Goal: Task Accomplishment & Management: Use online tool/utility

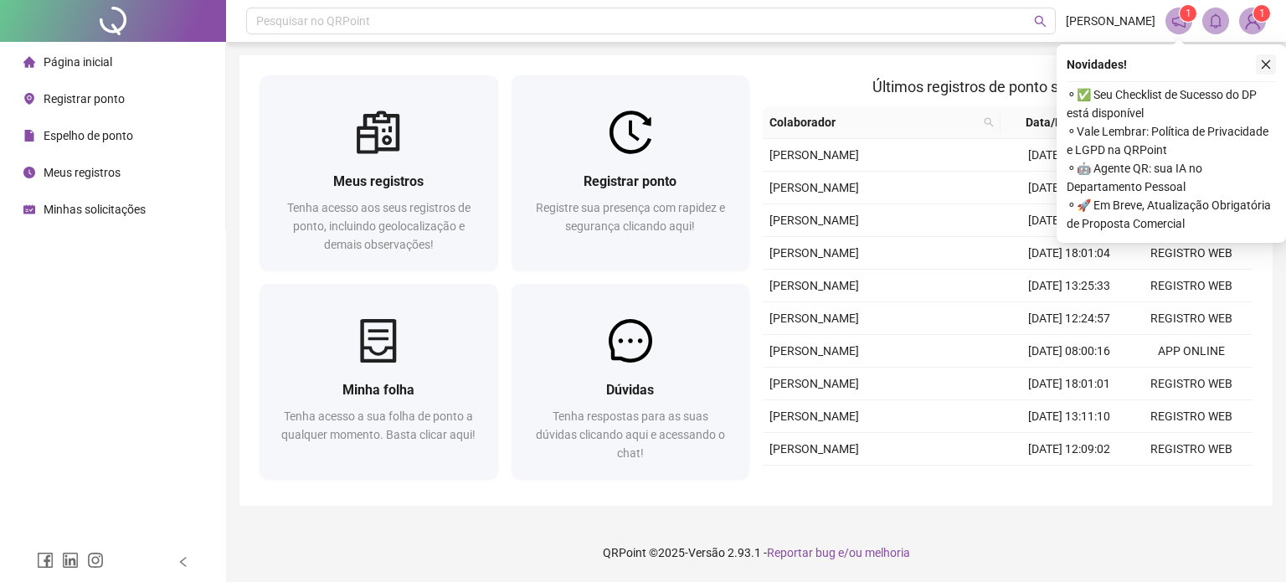
click at [1264, 70] on button "button" at bounding box center [1266, 64] width 20 height 20
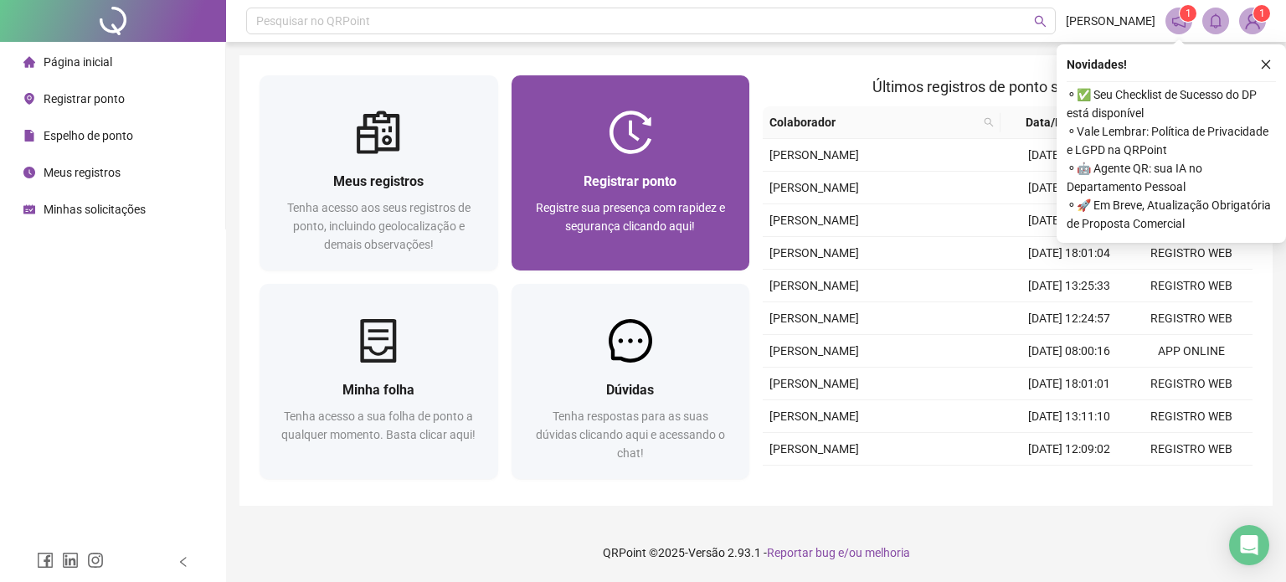
click at [672, 178] on span "Registrar ponto" at bounding box center [630, 181] width 93 height 16
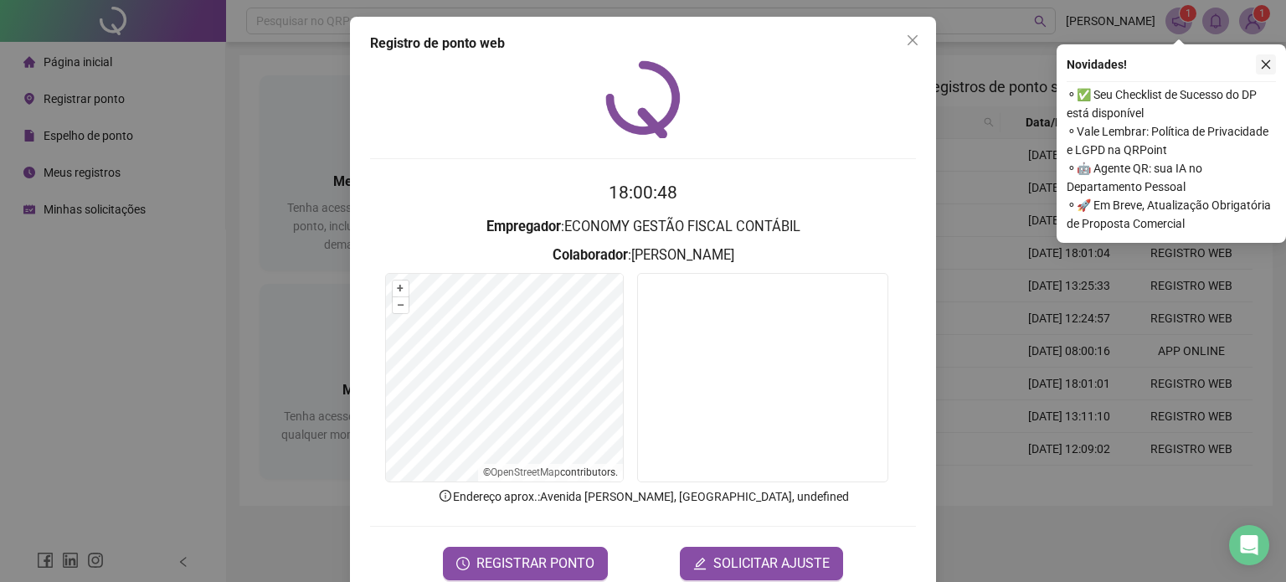
click at [1263, 63] on icon "close" at bounding box center [1266, 65] width 12 height 12
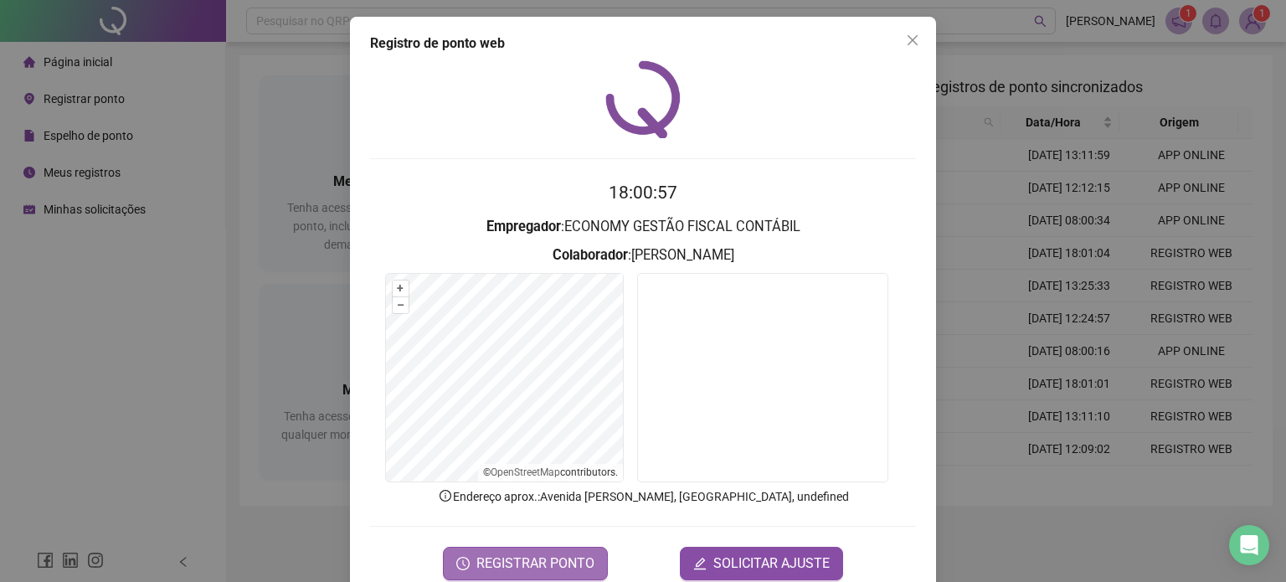
click at [532, 563] on span "REGISTRAR PONTO" at bounding box center [535, 564] width 118 height 20
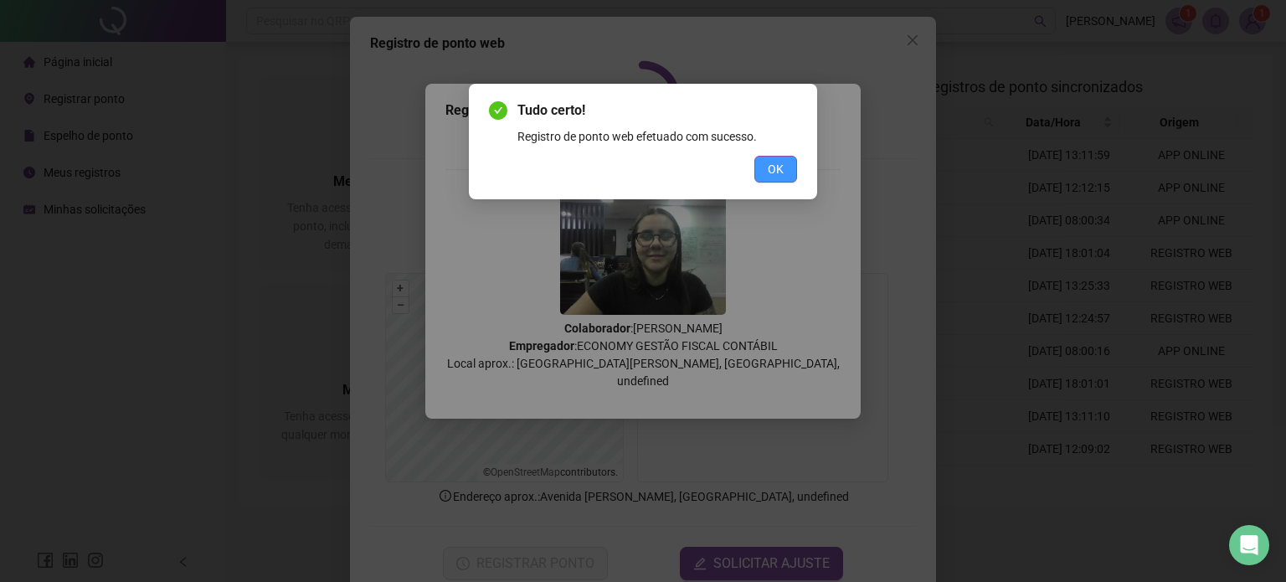
click at [790, 173] on button "OK" at bounding box center [775, 169] width 43 height 27
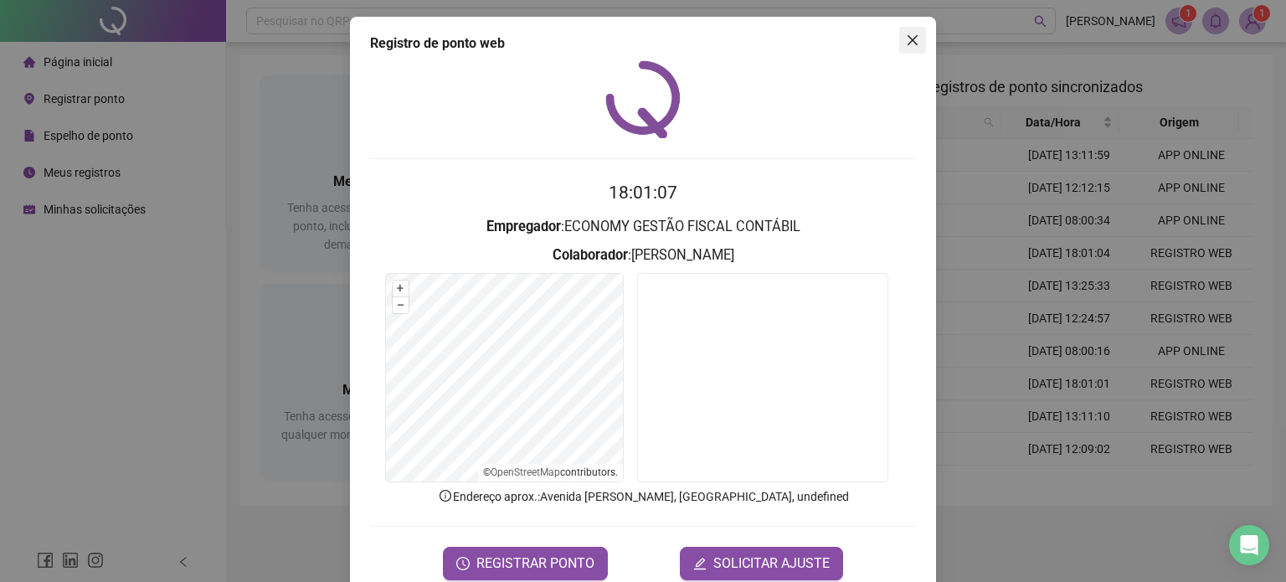
click at [906, 44] on icon "close" at bounding box center [912, 39] width 13 height 13
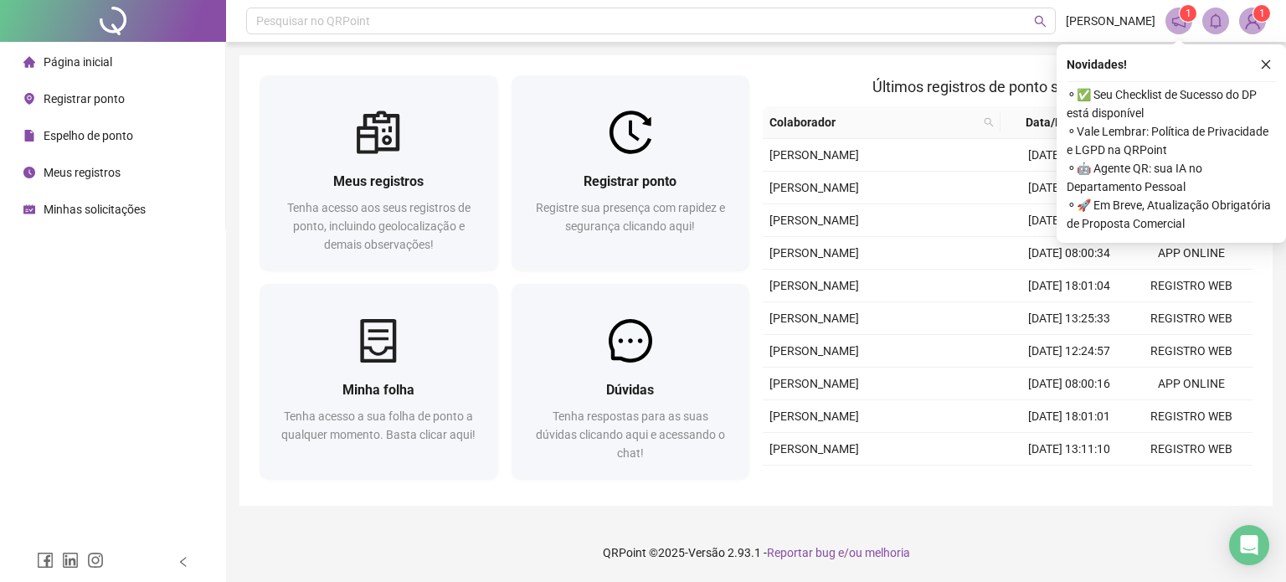
click at [1266, 59] on icon "close" at bounding box center [1266, 65] width 12 height 12
